Goal: Navigation & Orientation: Find specific page/section

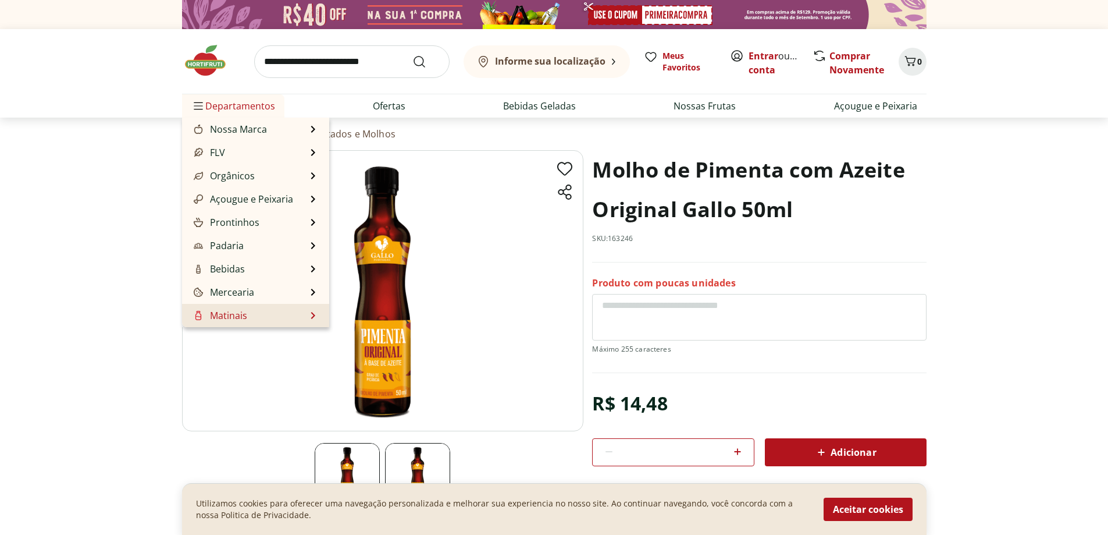
click at [267, 323] on li "Matinais Matinais Ver tudo do departamento Achocolatados e Bebida Saborizada Aç…" at bounding box center [255, 315] width 147 height 23
click at [248, 321] on li "Matinais Matinais Ver tudo do departamento Achocolatados e Bebida Saborizada Aç…" at bounding box center [255, 315] width 147 height 23
click at [311, 318] on li "Matinais Matinais Ver tudo do departamento Achocolatados e Bebida Saborizada Aç…" at bounding box center [255, 315] width 147 height 23
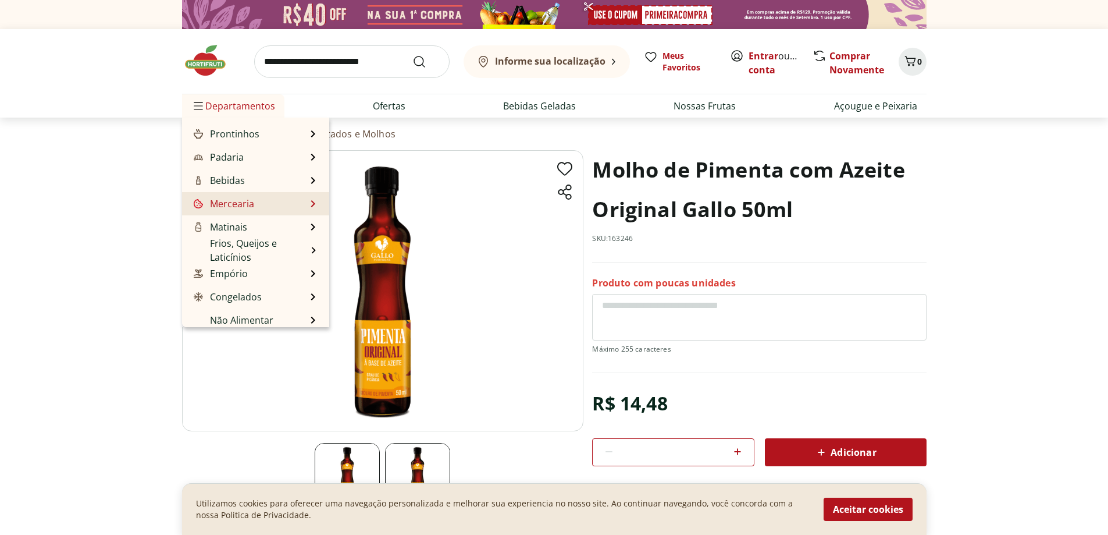
scroll to position [116, 0]
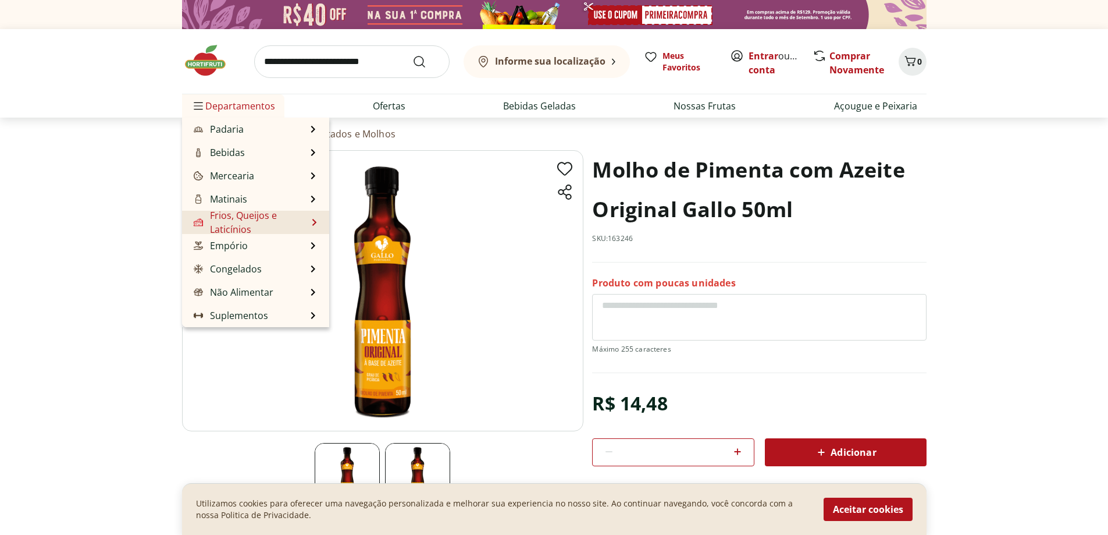
click at [266, 215] on link "Frios, Queijos e Laticínios" at bounding box center [249, 222] width 116 height 28
